Goal: Task Accomplishment & Management: Use online tool/utility

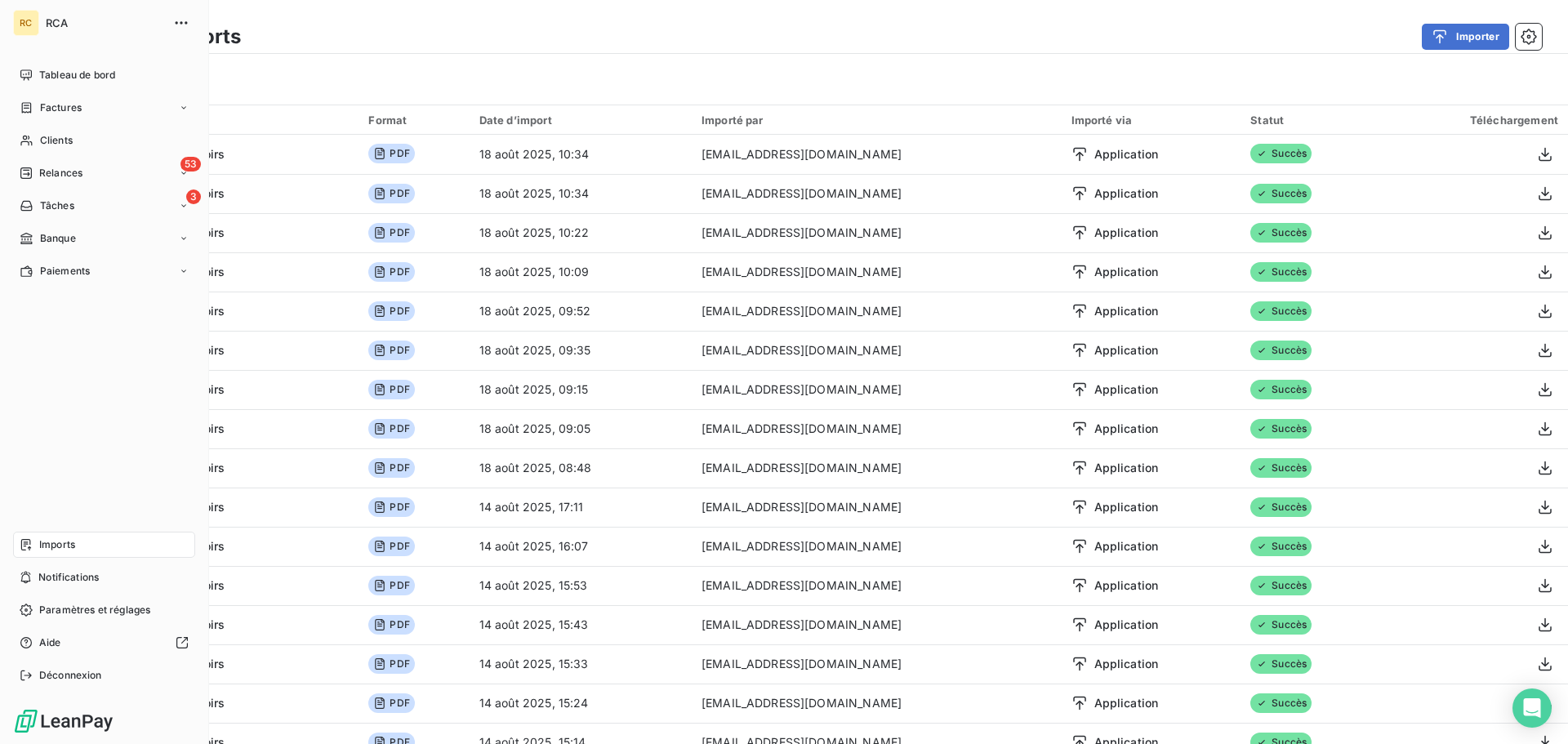
click at [42, 540] on span "Imports" at bounding box center [57, 545] width 36 height 15
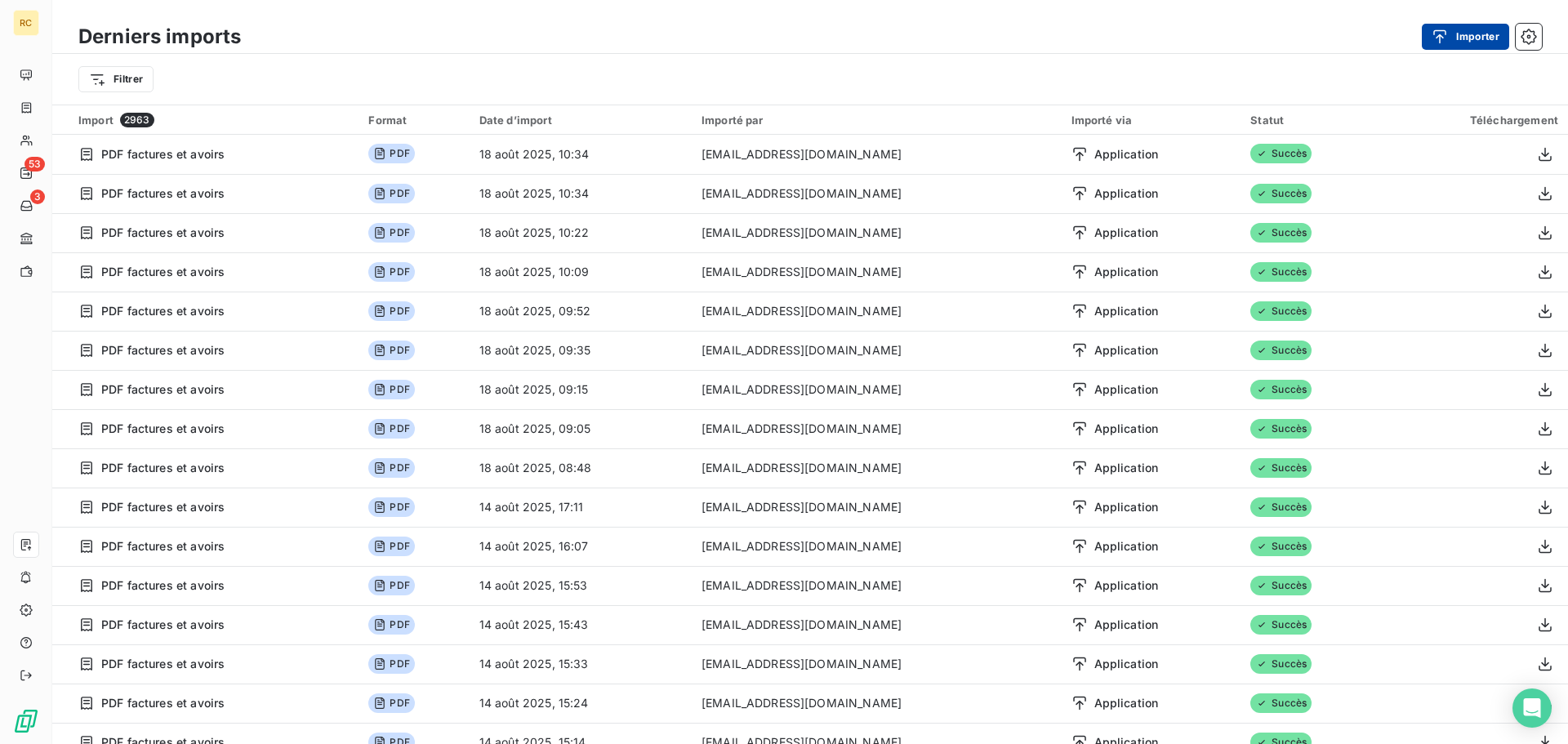
click at [1442, 29] on icon "button" at bounding box center [1440, 36] width 16 height 16
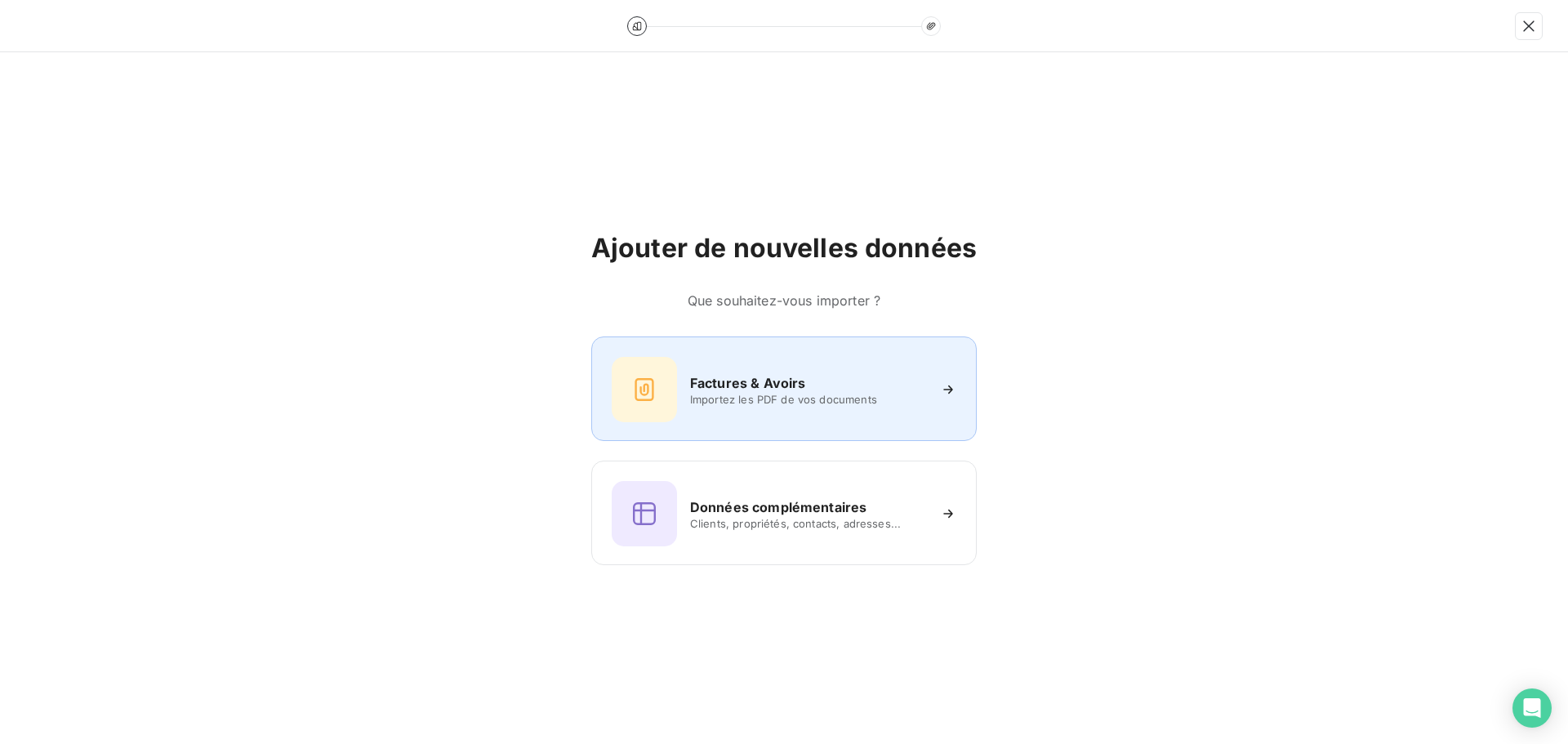
click at [747, 373] on h6 "Factures & Avoirs" at bounding box center [747, 383] width 116 height 19
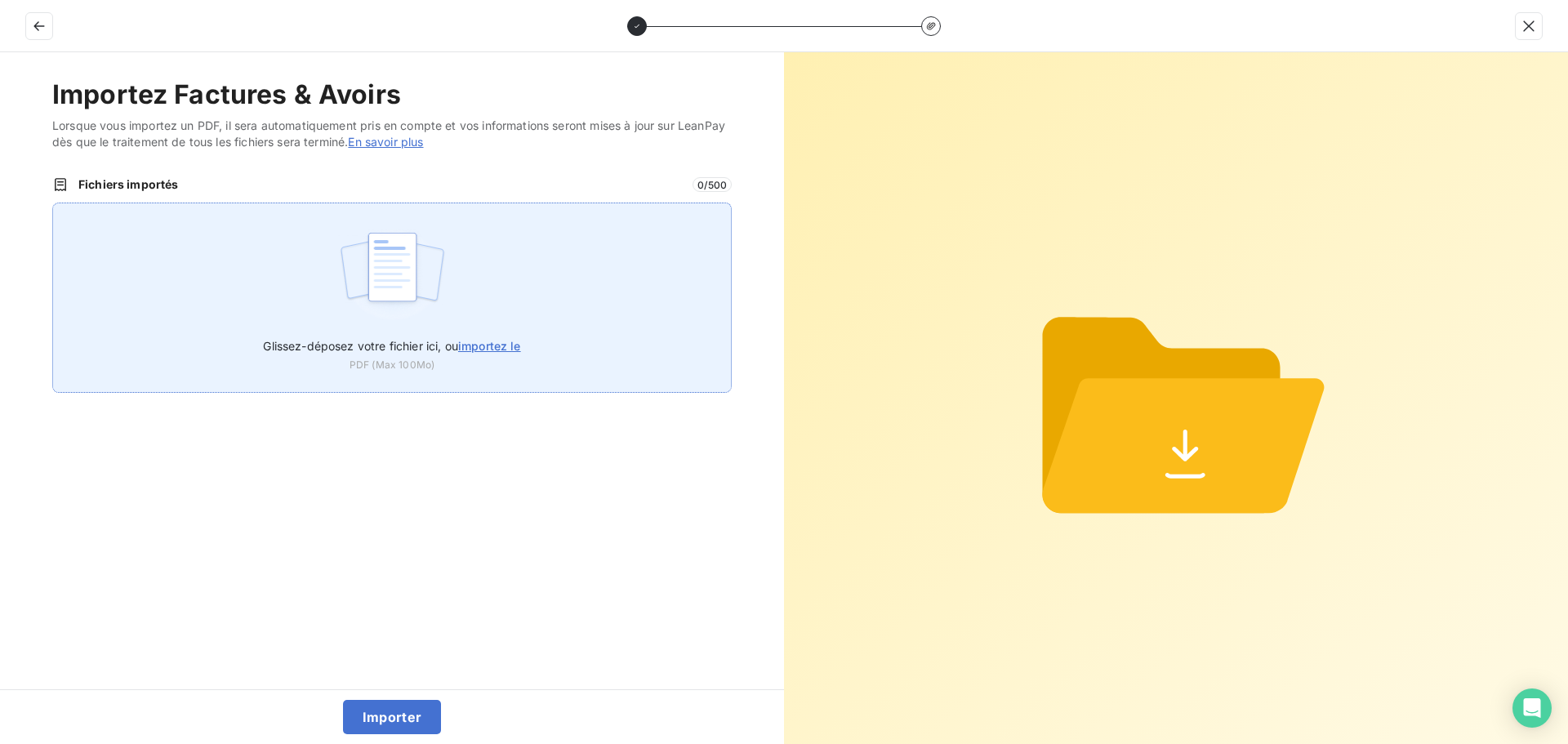
click at [251, 281] on div "Glissez-déposez votre fichier ici, ou importez le PDF (Max 100Mo)" at bounding box center [392, 297] width 679 height 190
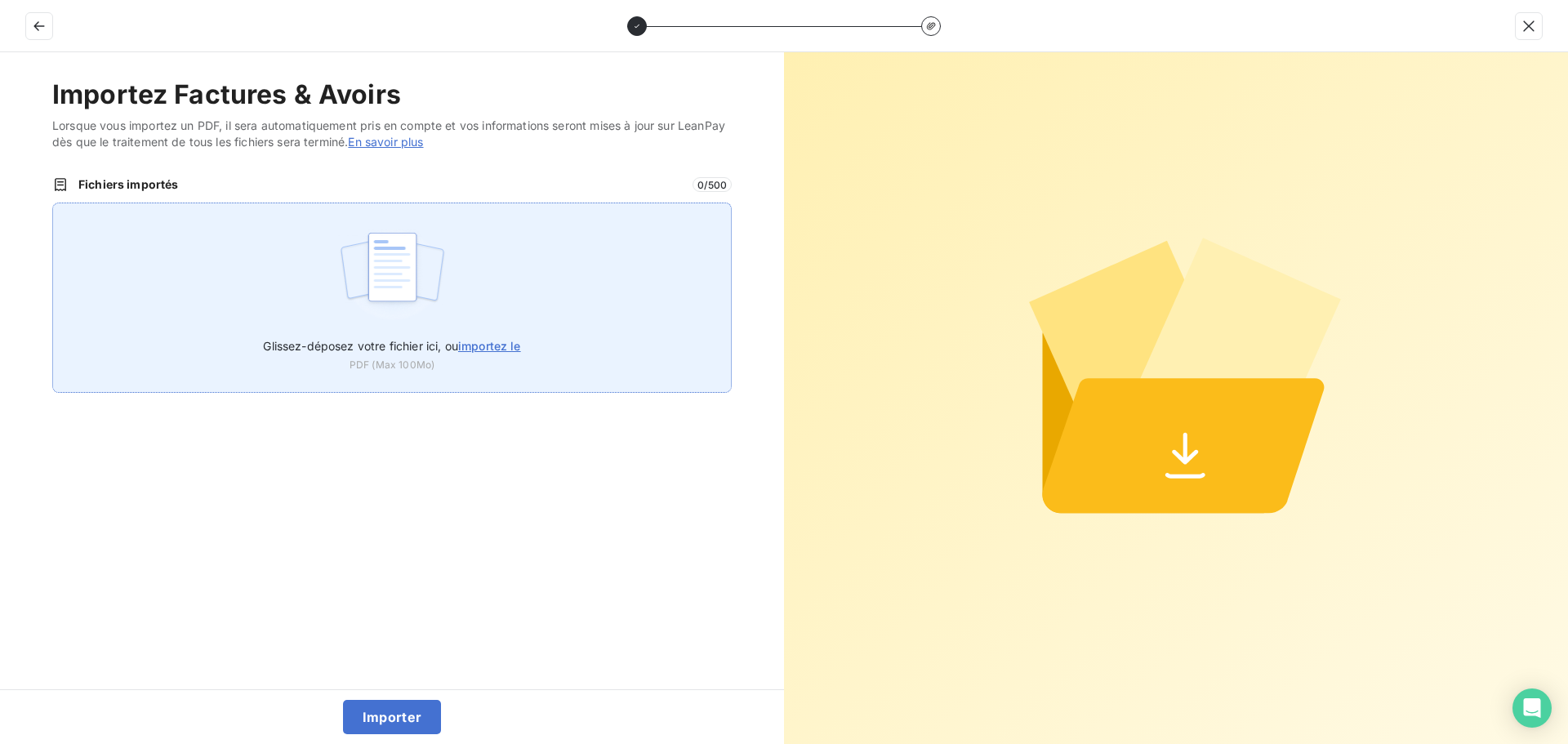
type input "C:\fakepath\FC38547.pdf"
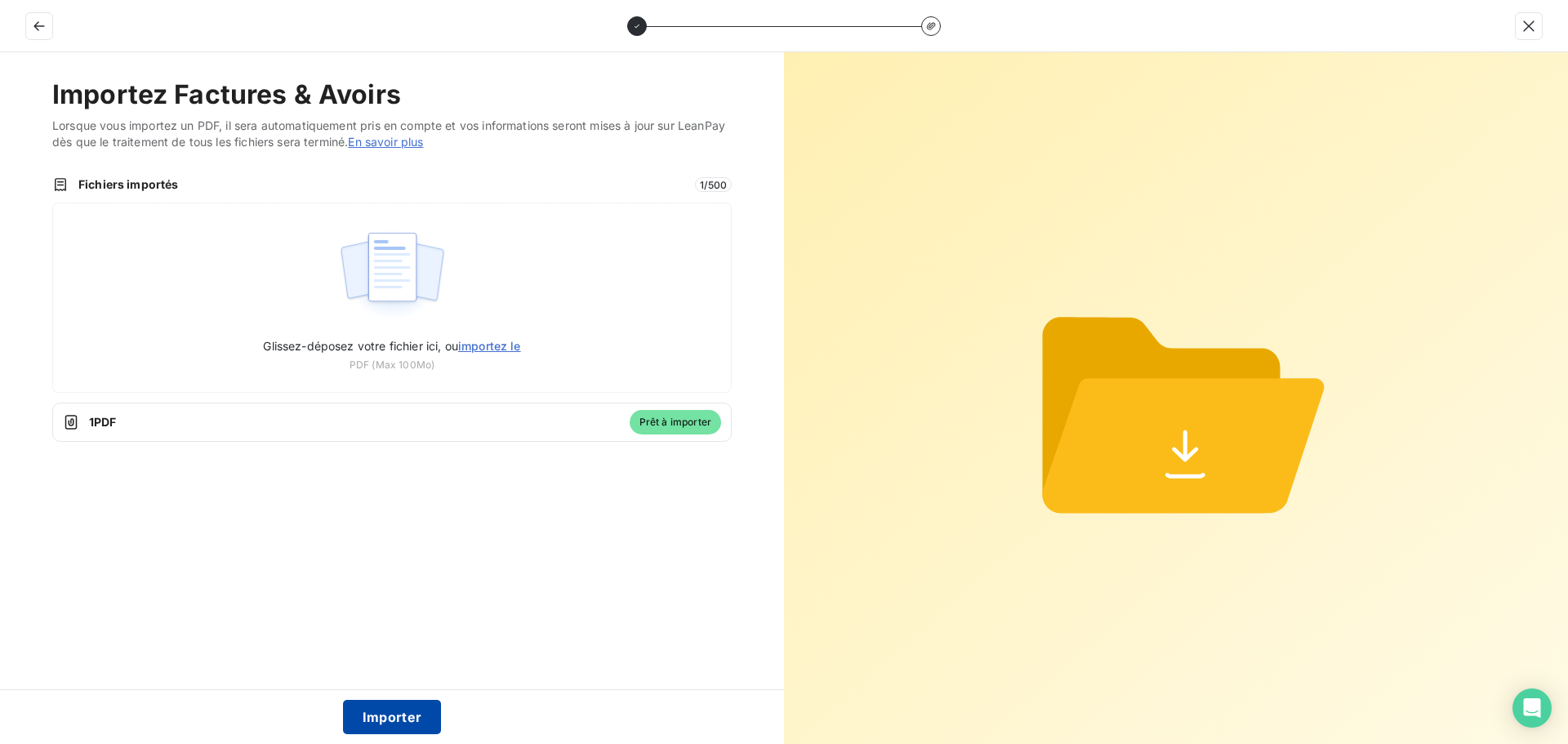
click at [386, 712] on button "Importer" at bounding box center [393, 717] width 99 height 35
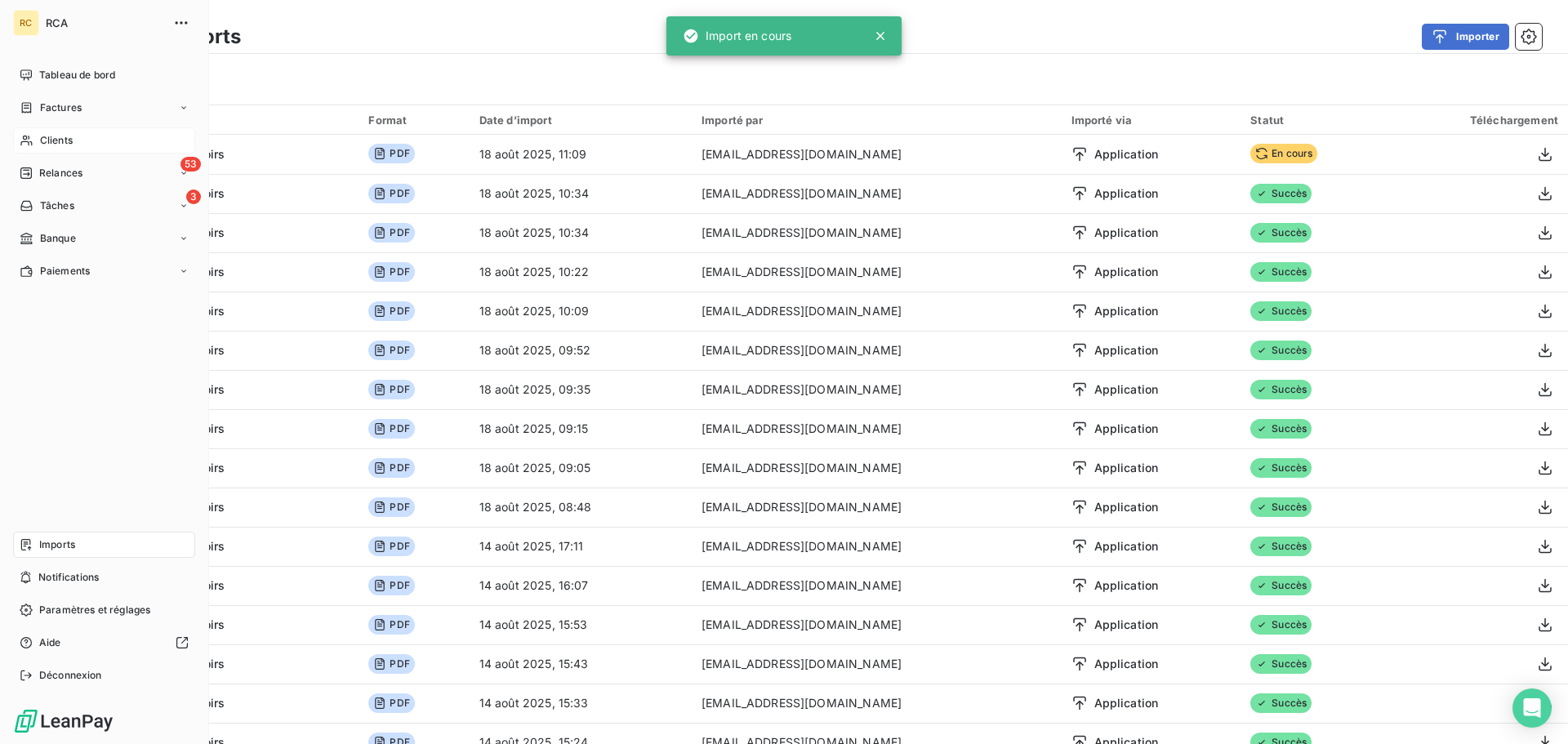
click at [54, 148] on div "Clients" at bounding box center [104, 141] width 182 height 27
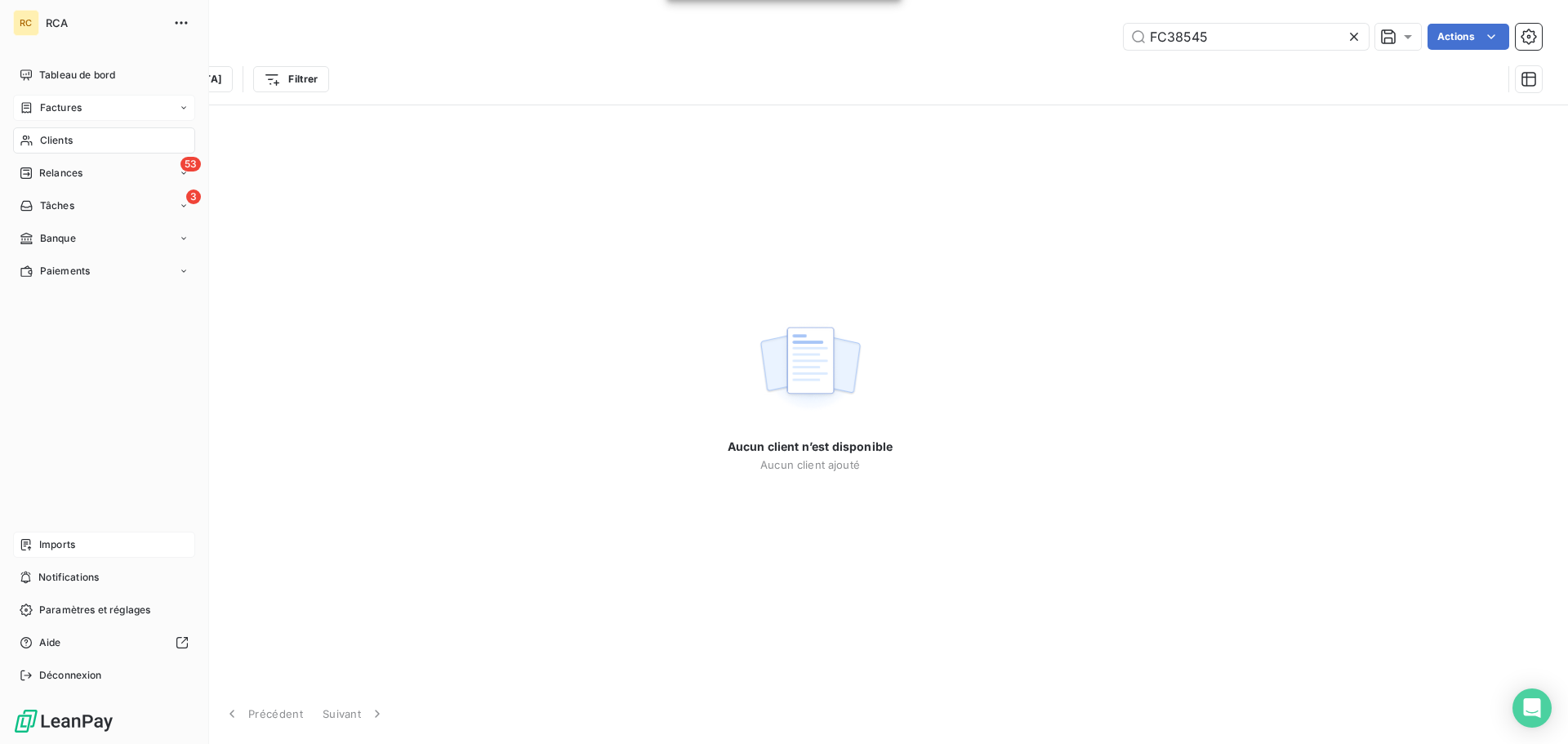
click at [75, 110] on span "Factures" at bounding box center [60, 108] width 42 height 15
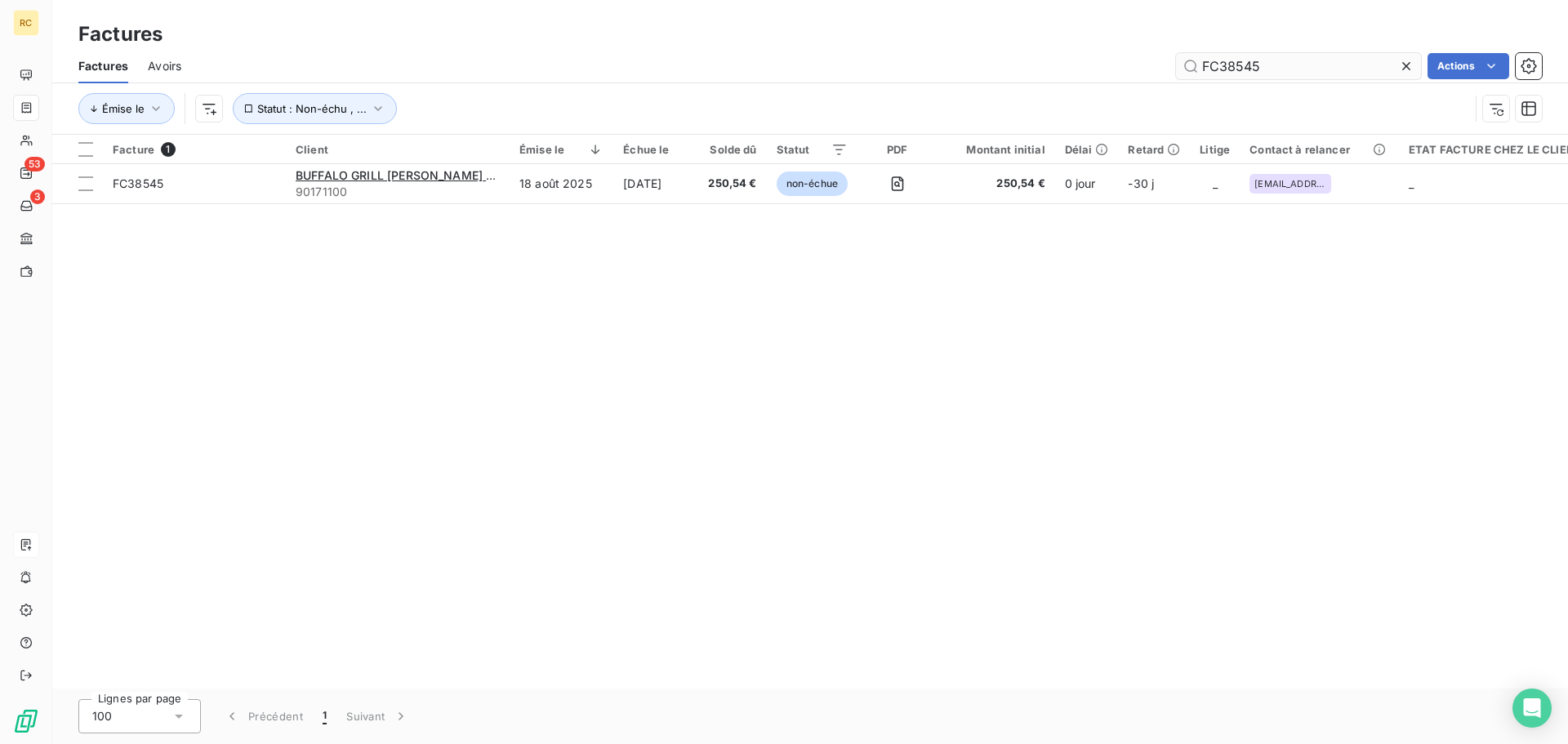
click at [1248, 63] on input "FC38545" at bounding box center [1298, 66] width 245 height 27
click at [1251, 65] on input "FC38545" at bounding box center [1298, 66] width 245 height 27
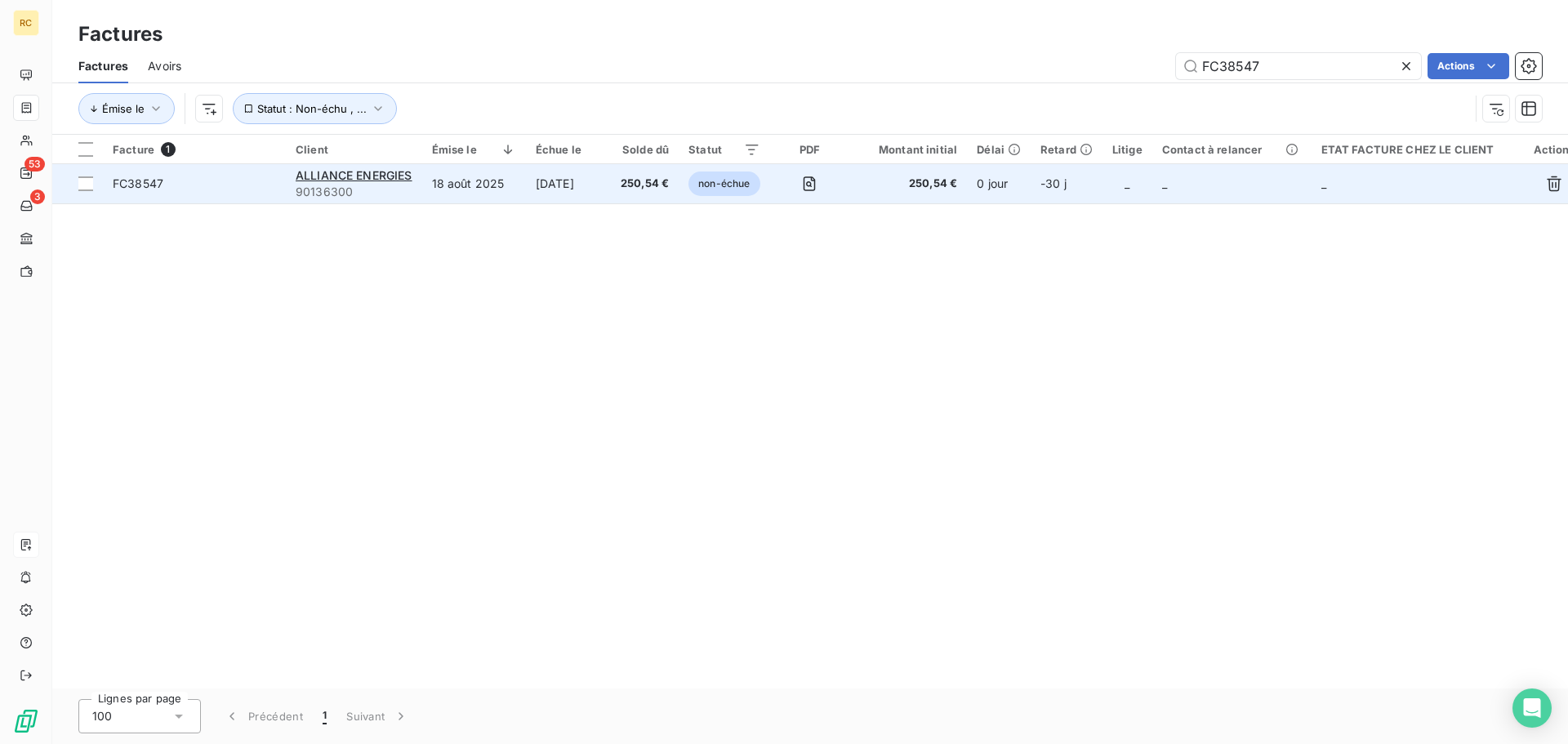
type input "FC38547"
click at [154, 186] on span "FC38547" at bounding box center [137, 183] width 50 height 14
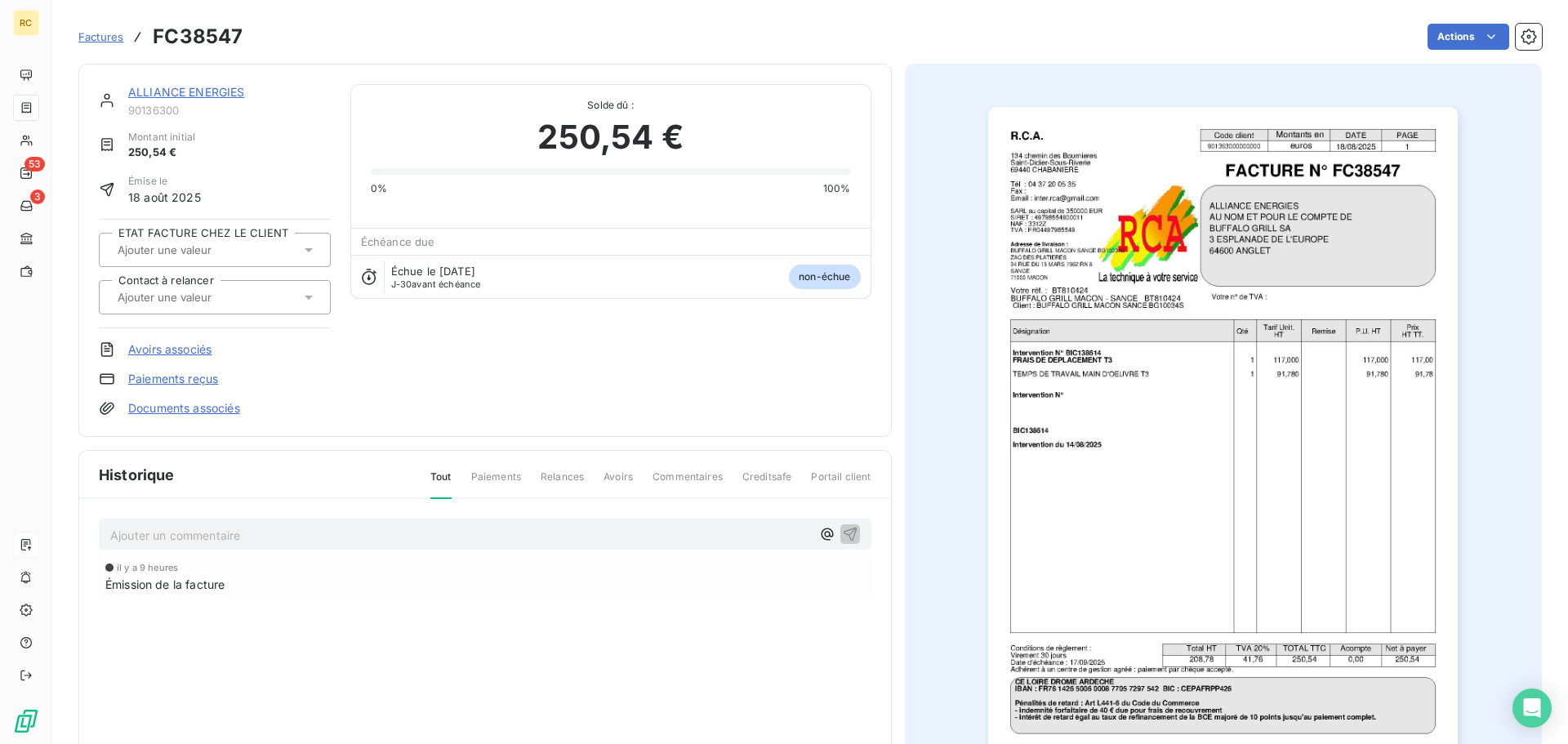
click at [186, 304] on div at bounding box center [206, 297] width 187 height 21
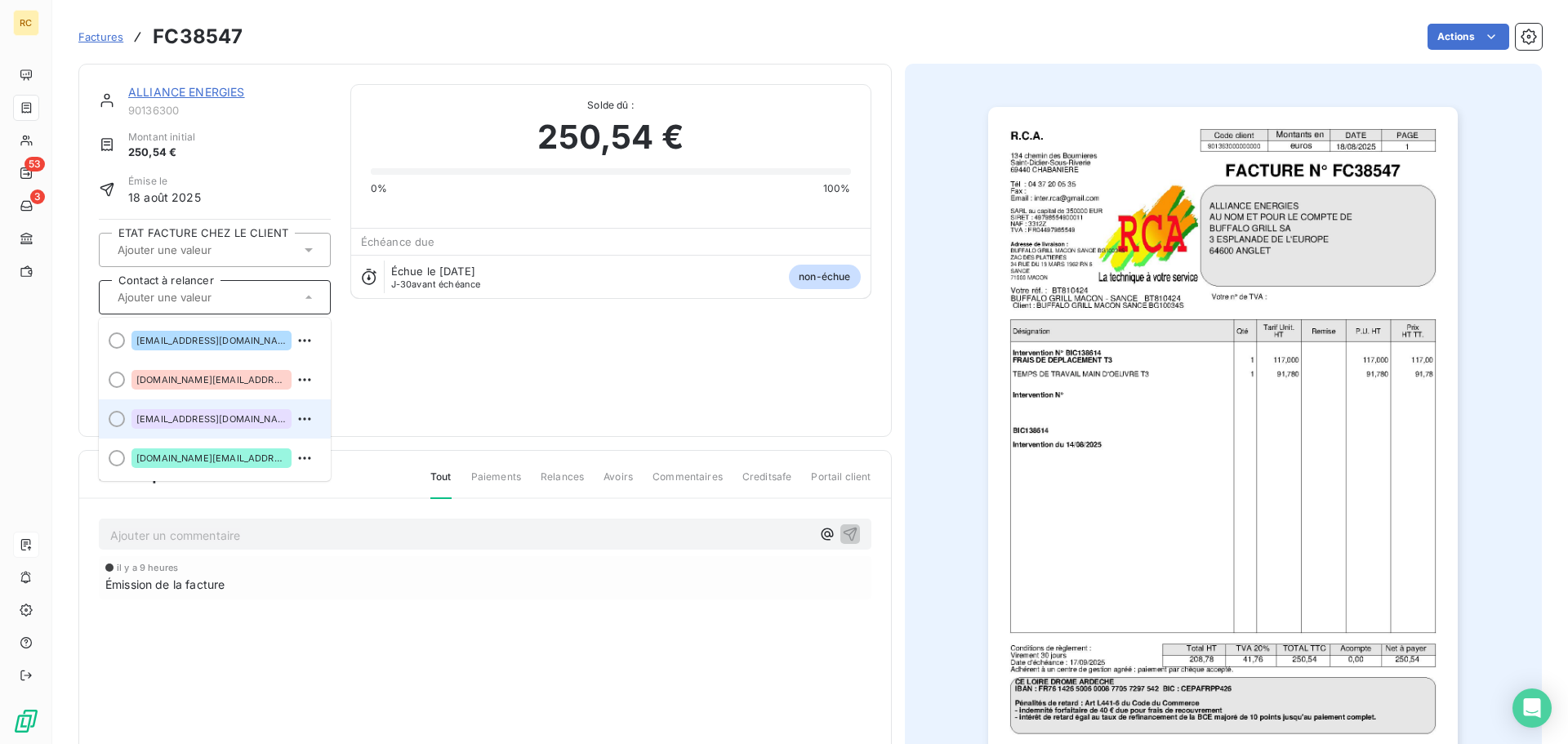
click at [188, 414] on span "[EMAIL_ADDRESS][DOMAIN_NAME]" at bounding box center [211, 418] width 150 height 10
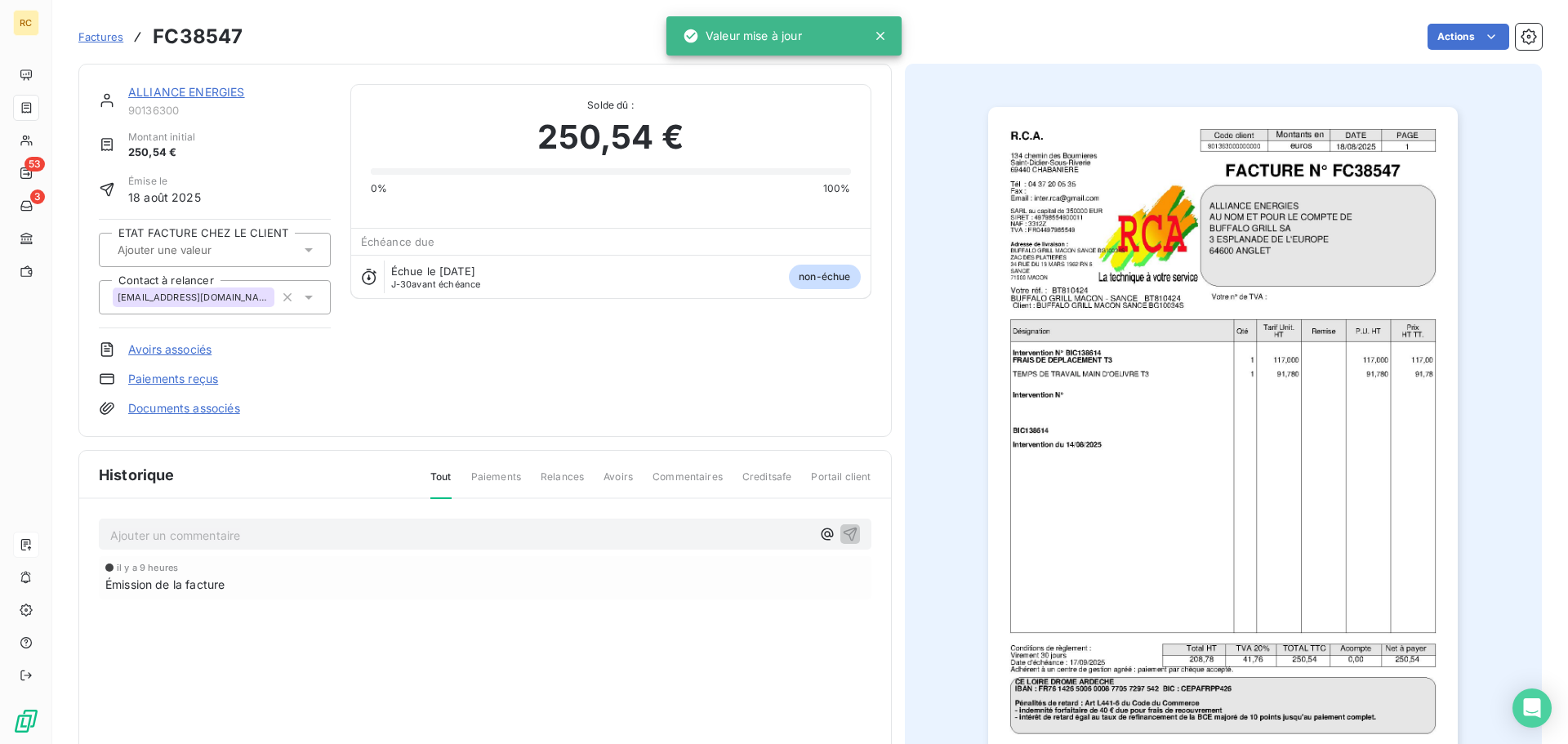
click at [190, 401] on link "Documents associés" at bounding box center [184, 409] width 112 height 16
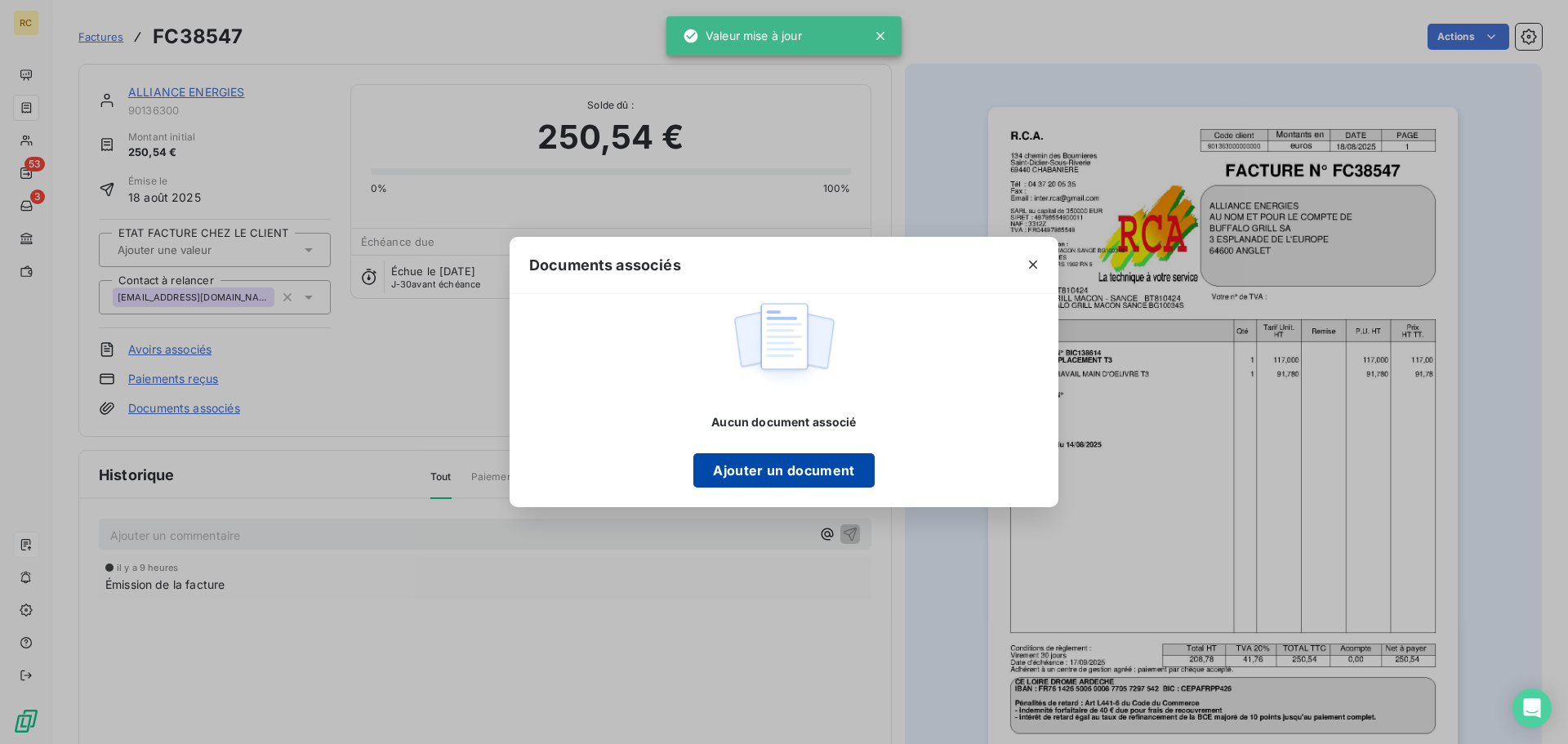
click at [719, 468] on button "Ajouter un document" at bounding box center [784, 471] width 180 height 35
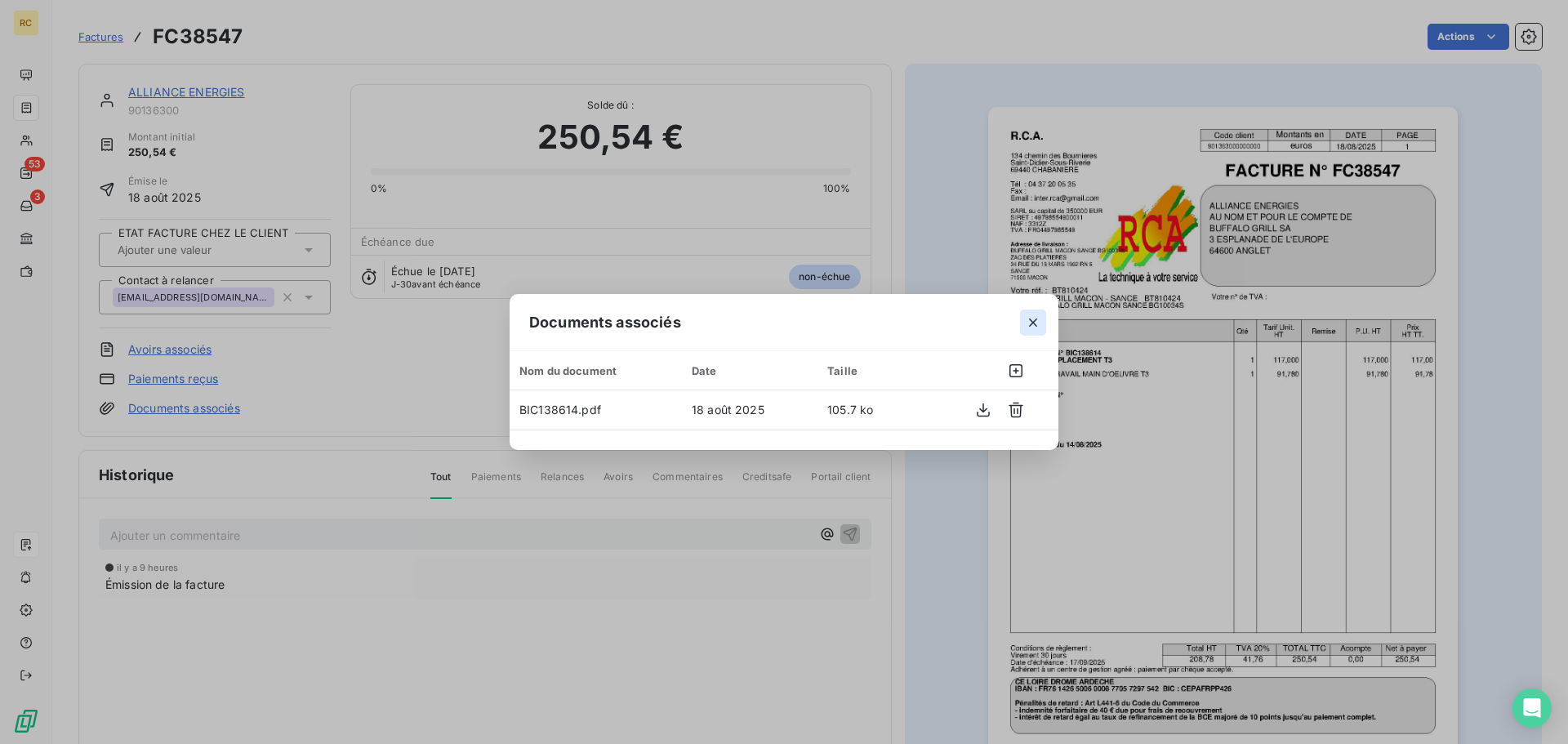
click at [1038, 323] on icon "button" at bounding box center [1033, 323] width 16 height 16
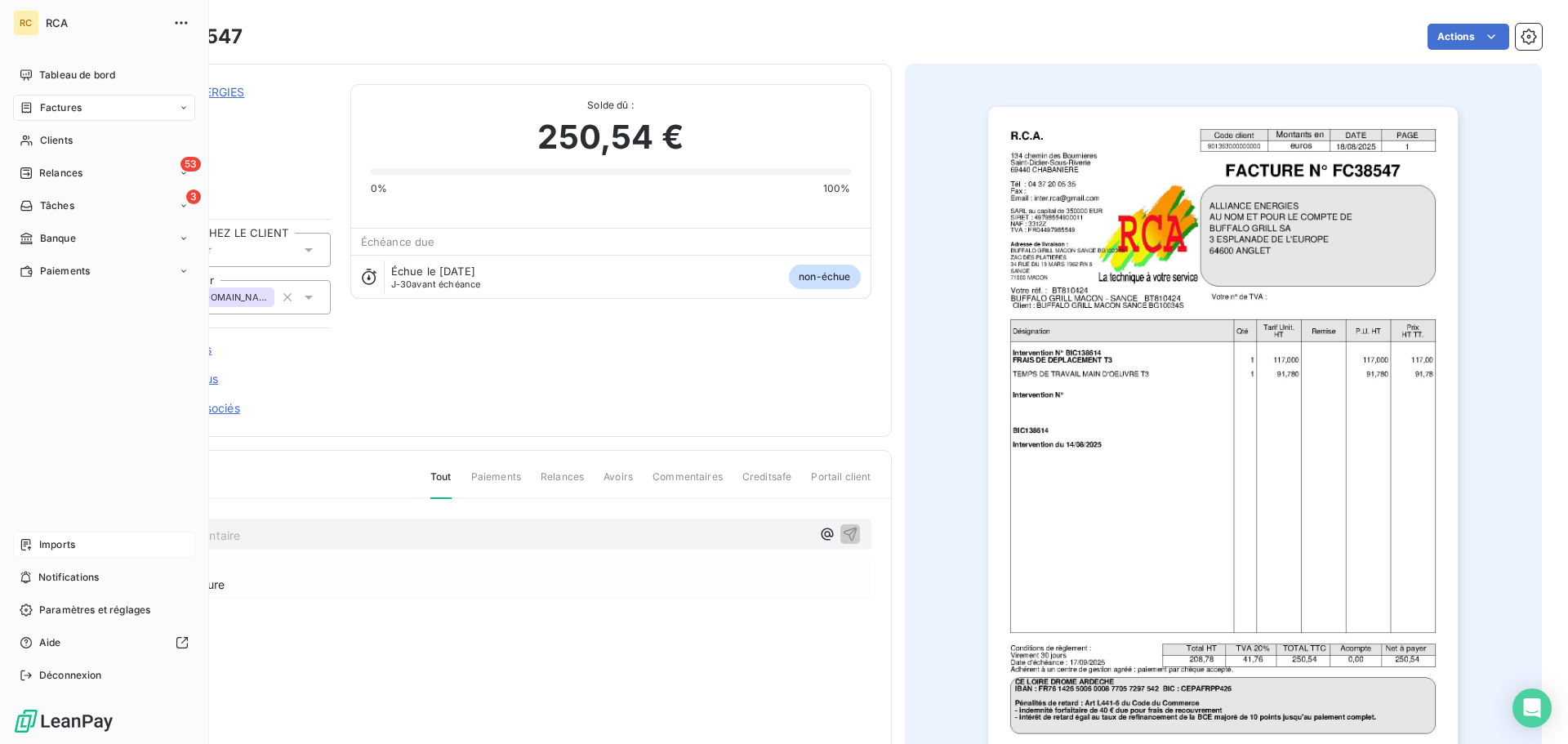
click at [42, 548] on span "Imports" at bounding box center [57, 545] width 36 height 15
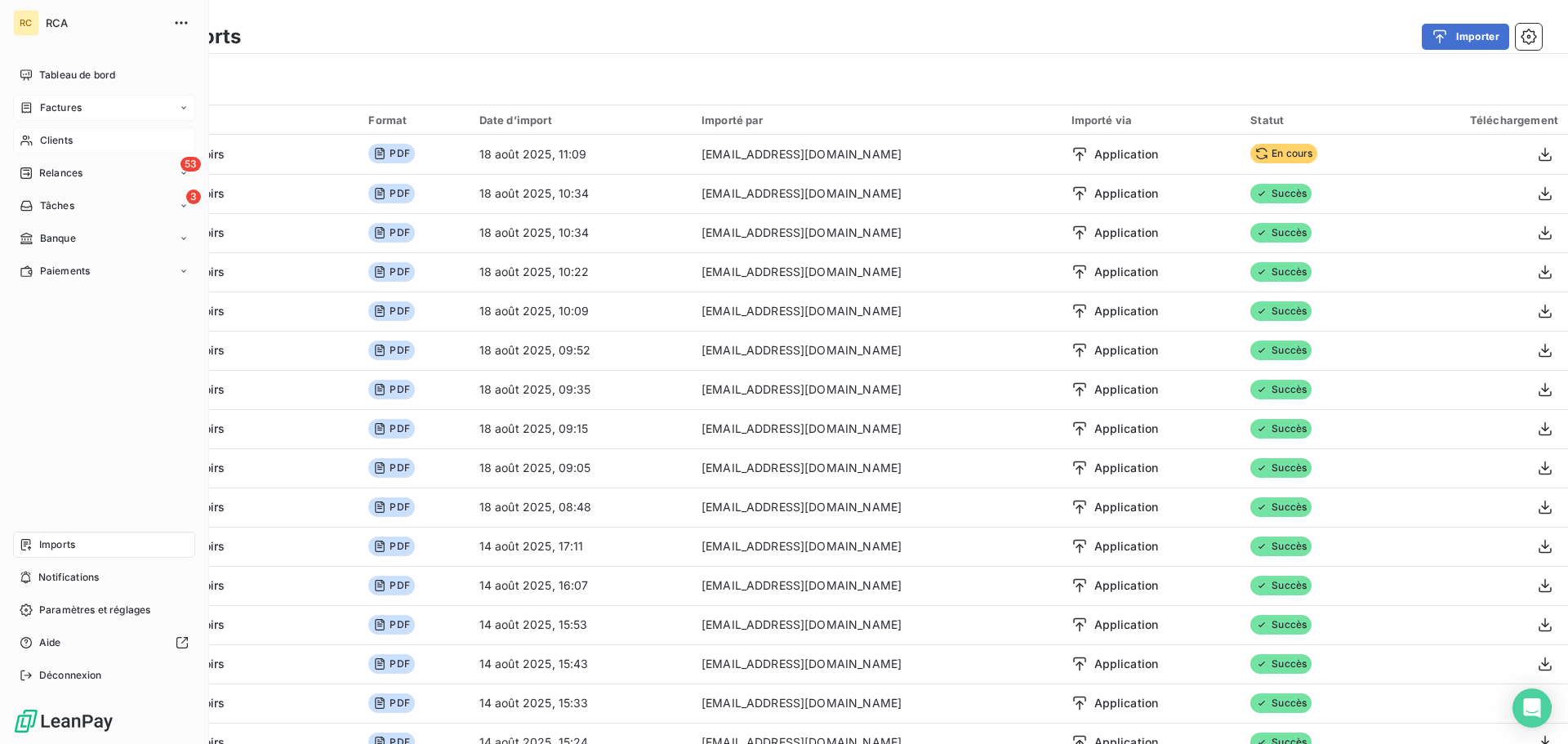
click at [48, 140] on span "Clients" at bounding box center [56, 141] width 33 height 15
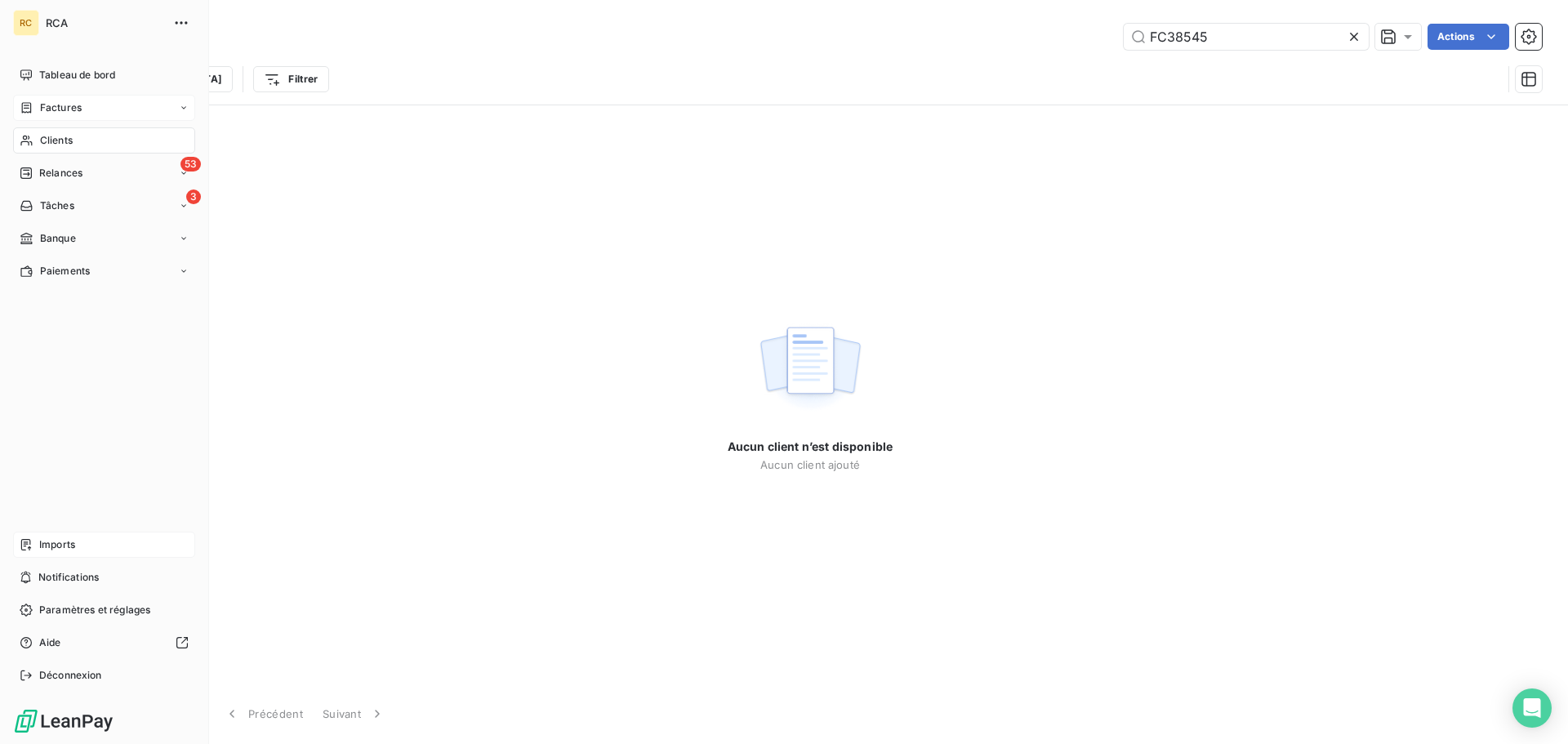
click at [50, 111] on span "Factures" at bounding box center [60, 108] width 42 height 15
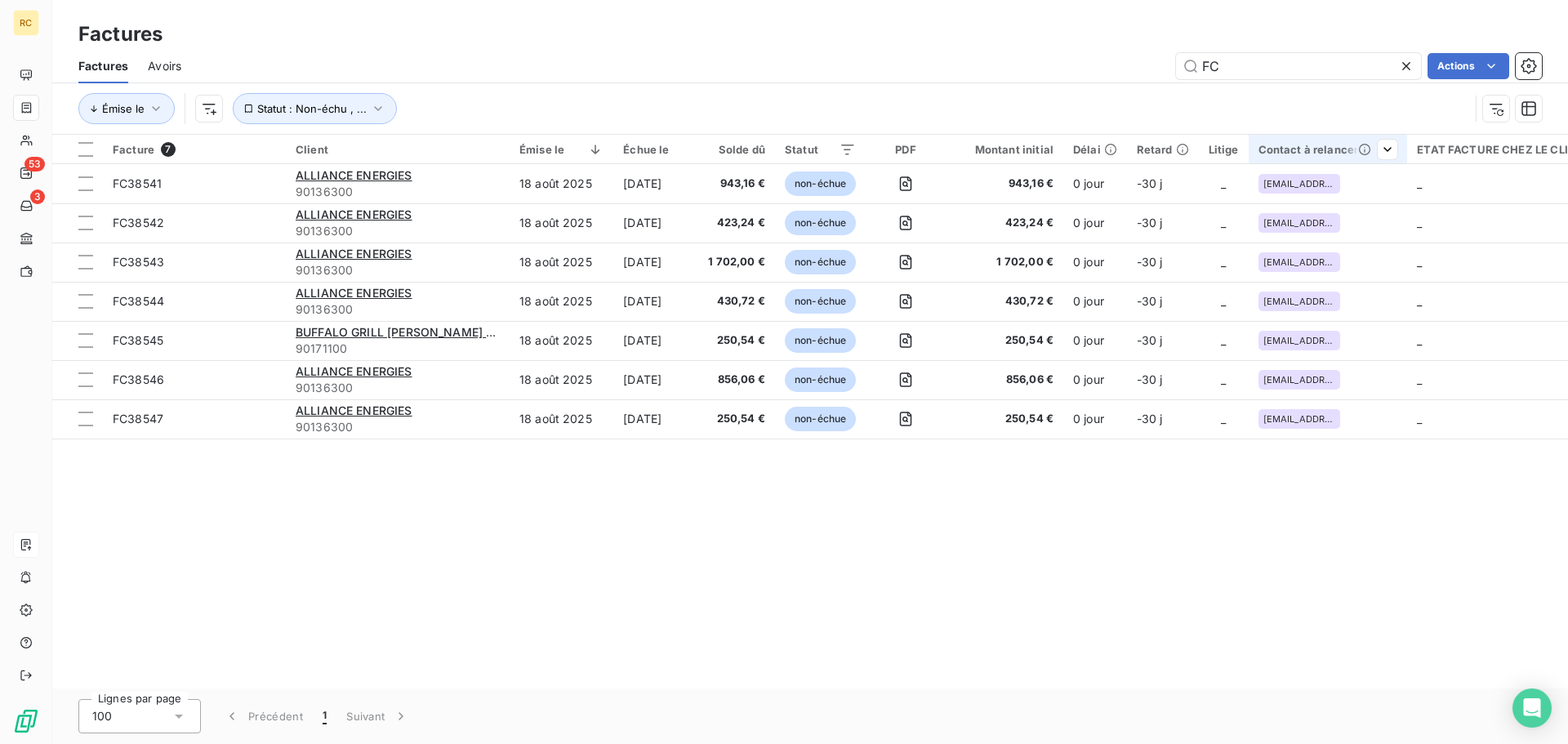
type input "F"
